Goal: Task Accomplishment & Management: Use online tool/utility

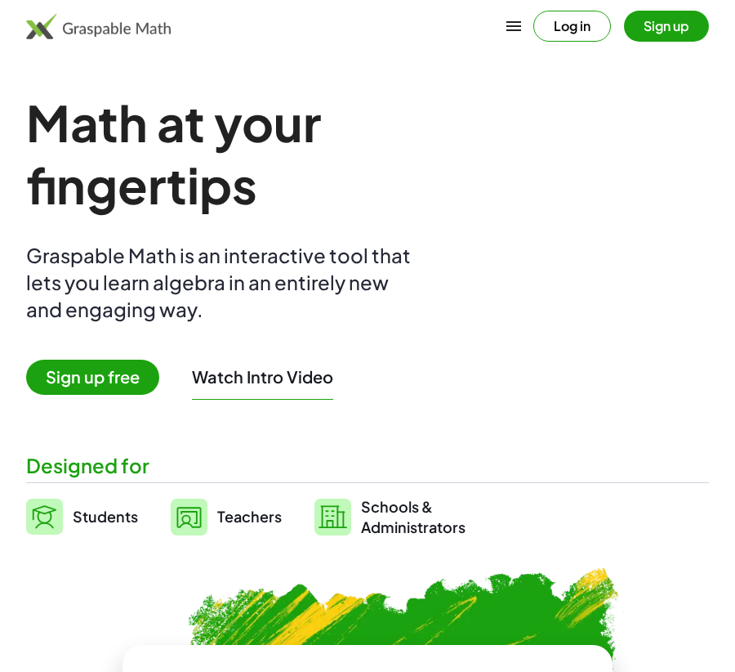
click at [556, 23] on button "Log in" at bounding box center [573, 26] width 78 height 31
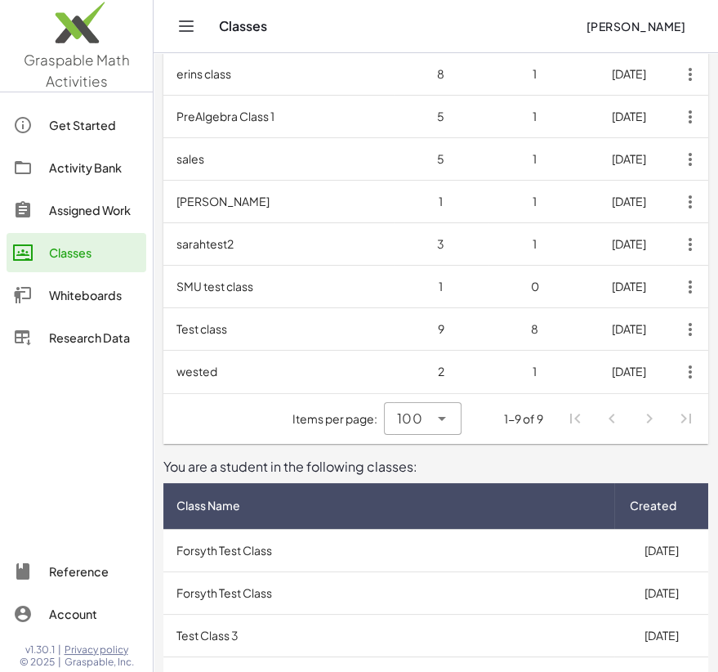
scroll to position [299, 0]
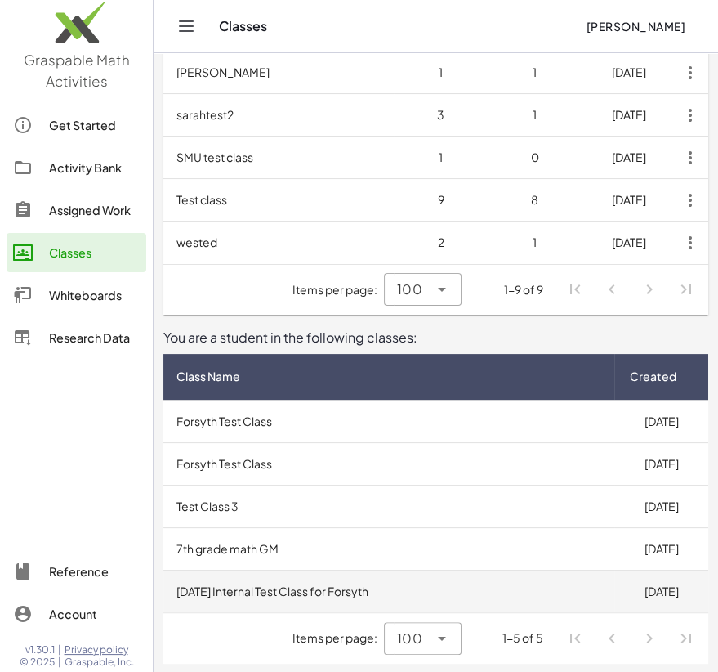
click at [315, 588] on td "[DATE] Internal Test Class for Forsyth" at bounding box center [388, 591] width 451 height 42
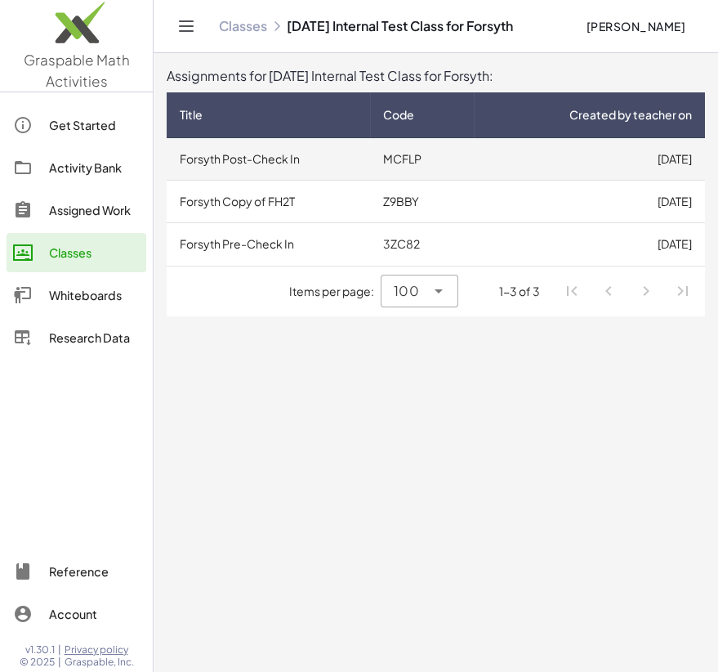
click at [277, 159] on td "Forsyth Post-Check In" at bounding box center [268, 159] width 203 height 42
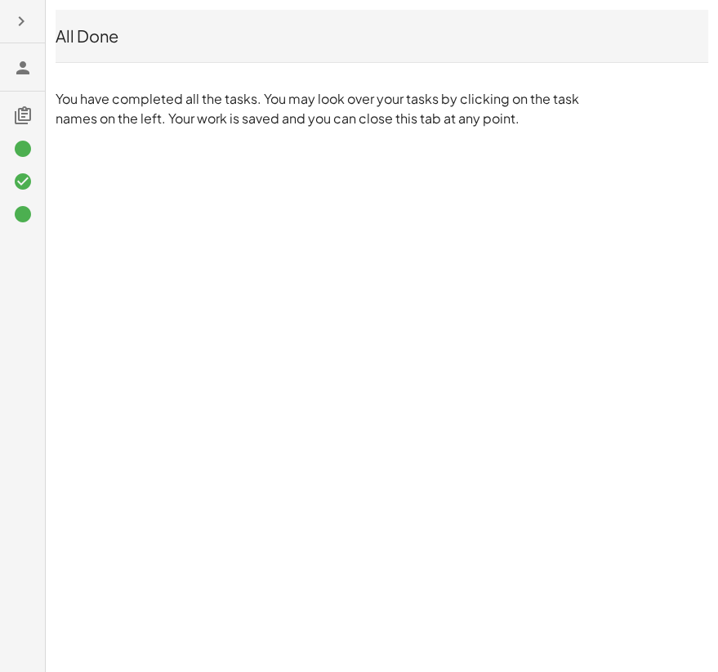
click at [23, 146] on icon at bounding box center [23, 149] width 20 height 20
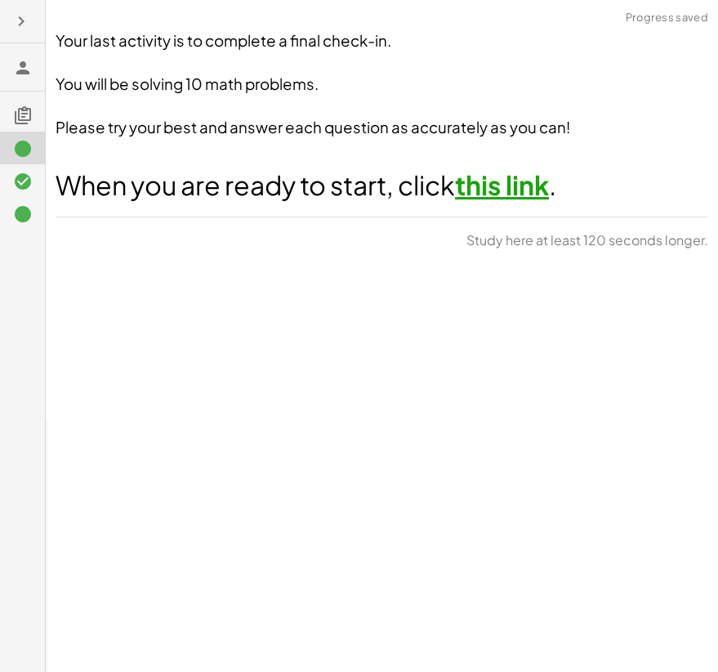
click at [489, 187] on link "this link" at bounding box center [502, 184] width 94 height 33
